Goal: Transaction & Acquisition: Register for event/course

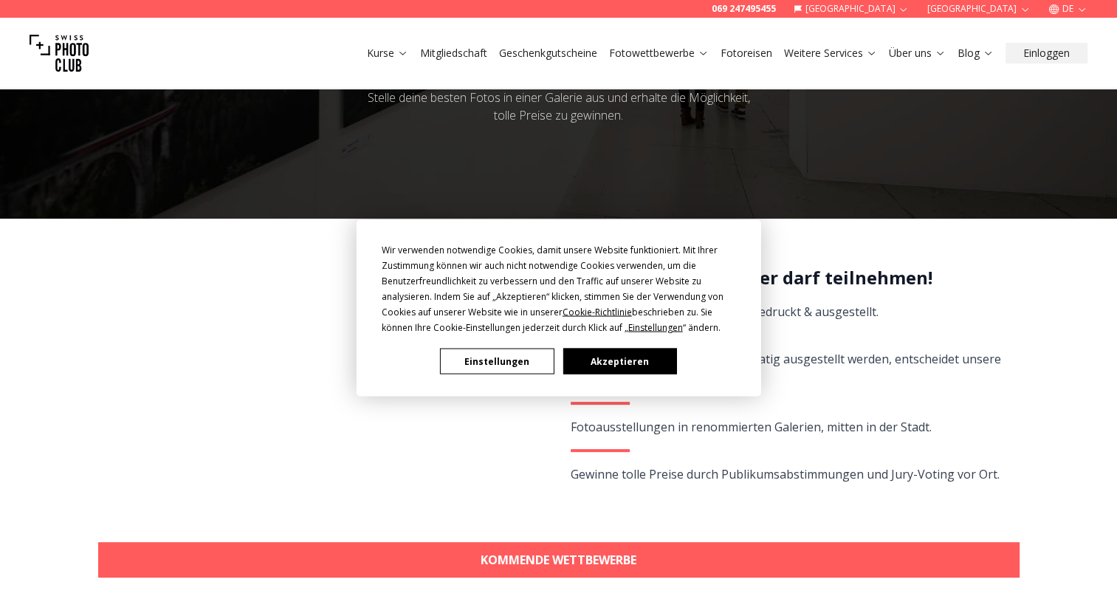
scroll to position [148, 0]
click at [592, 362] on button "Akzeptieren" at bounding box center [619, 361] width 114 height 26
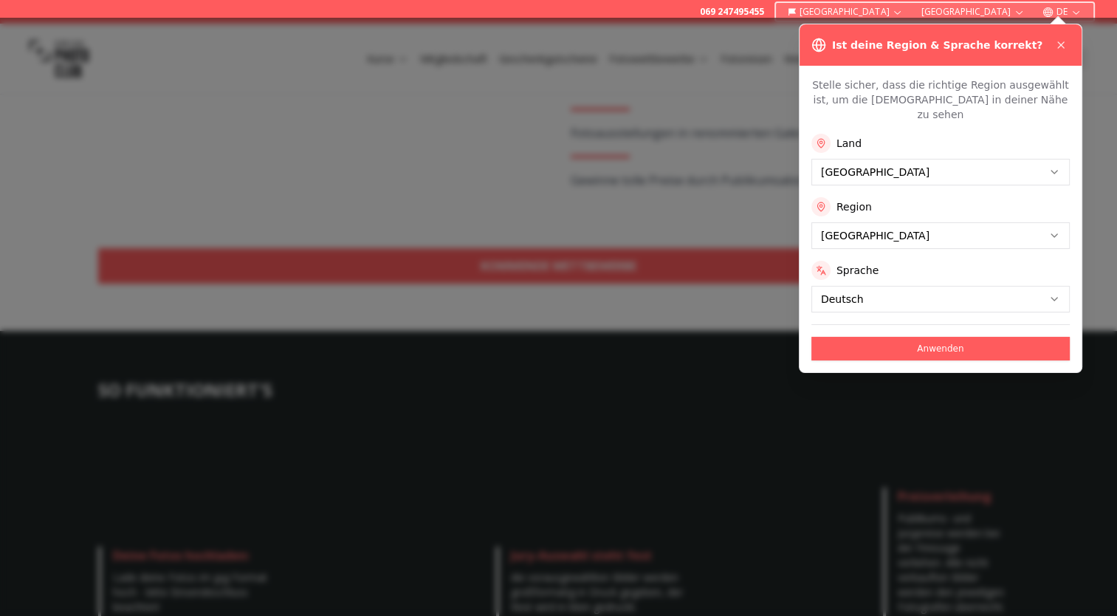
scroll to position [443, 0]
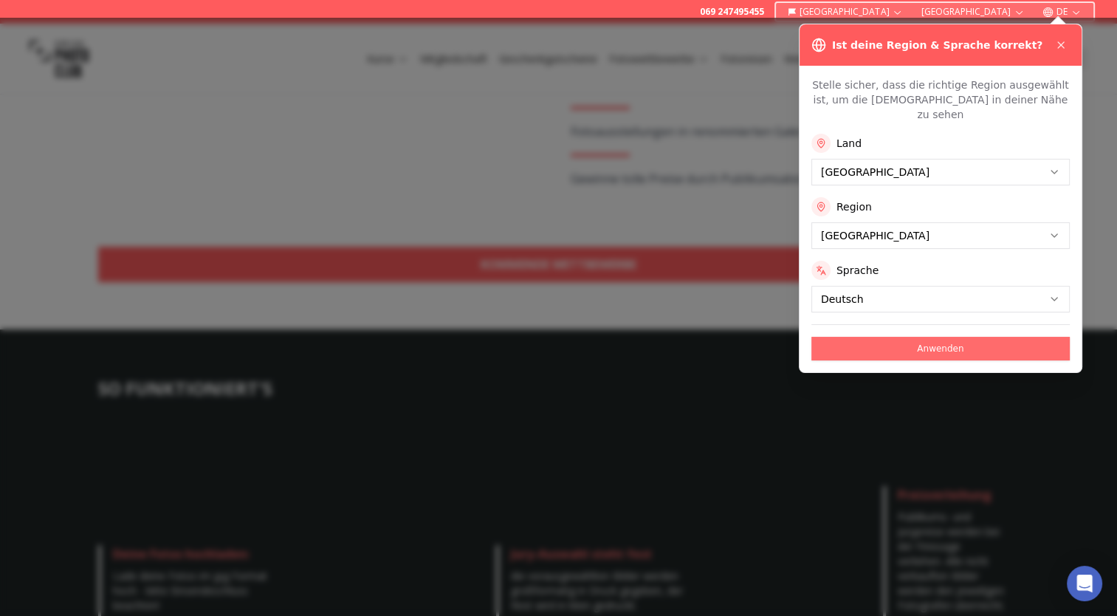
click at [985, 337] on button "Anwenden" at bounding box center [940, 349] width 258 height 24
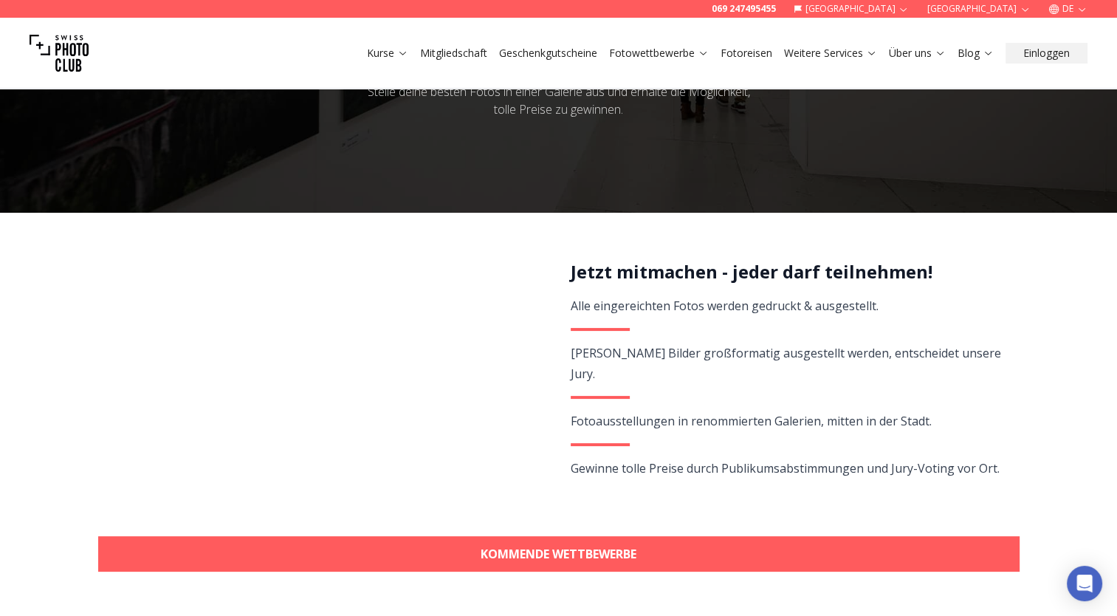
scroll to position [221, 0]
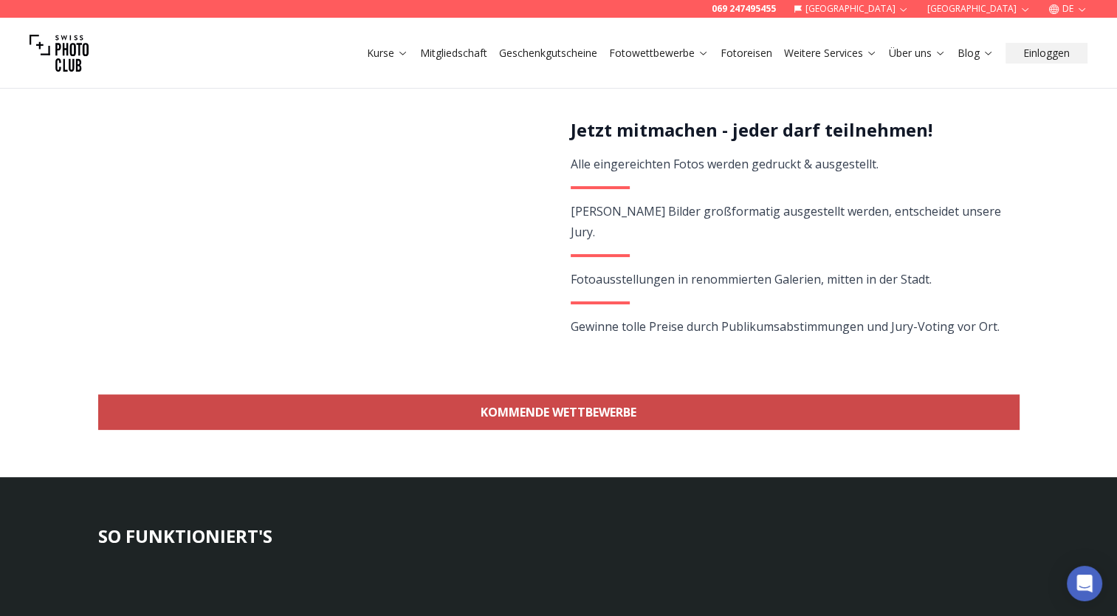
click at [622, 400] on link "KOMMENDE WETTBEWERBE" at bounding box center [558, 411] width 921 height 35
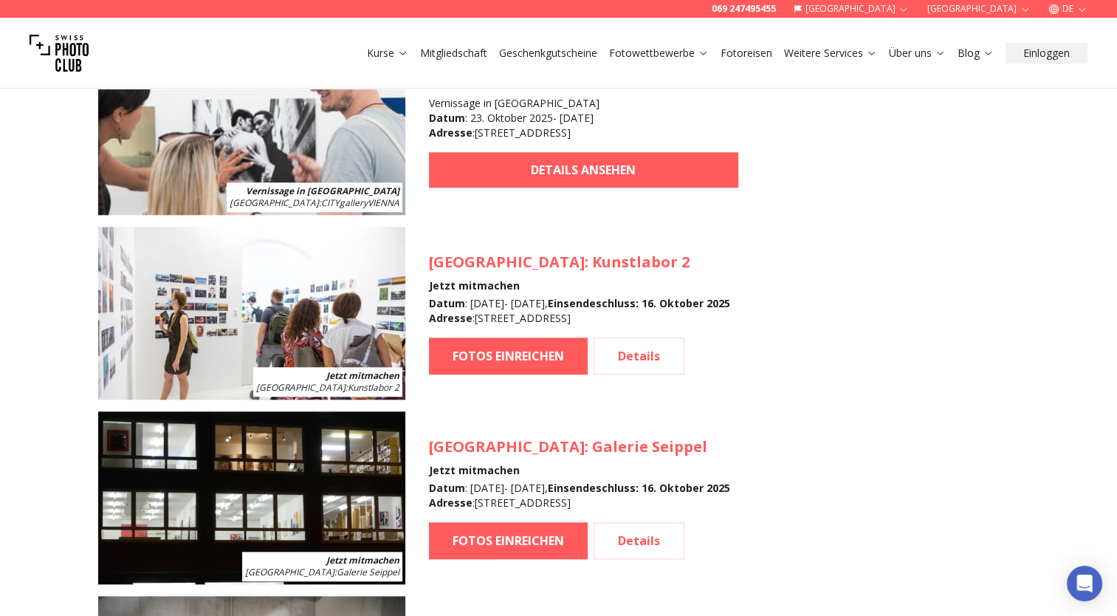
scroll to position [1463, 0]
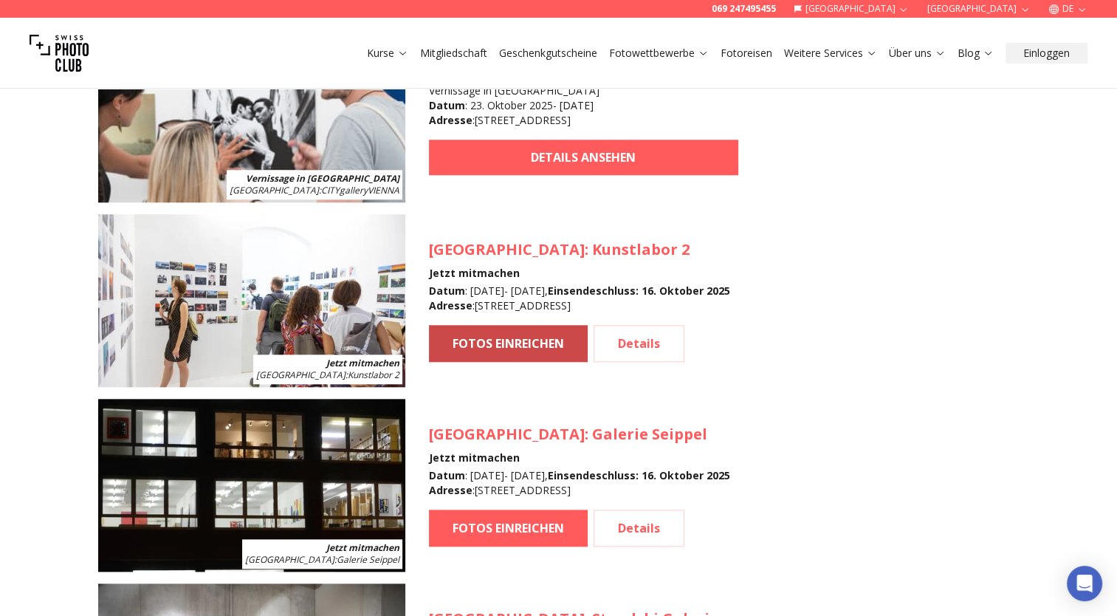
click at [557, 344] on link "FOTOS EINREICHEN" at bounding box center [508, 343] width 159 height 37
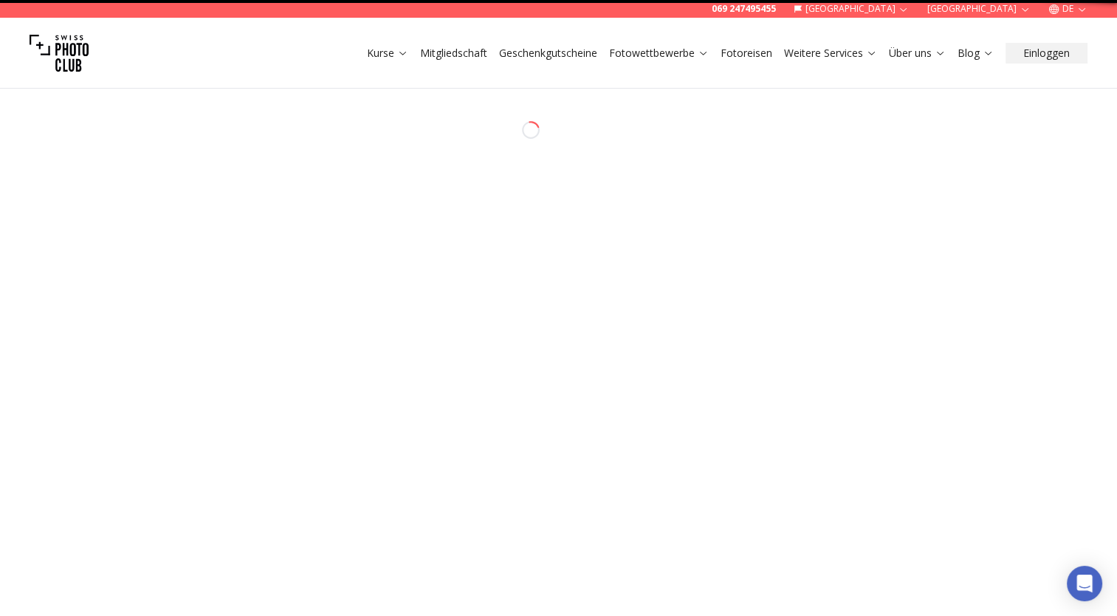
select select "*******"
